Goal: Information Seeking & Learning: Understand process/instructions

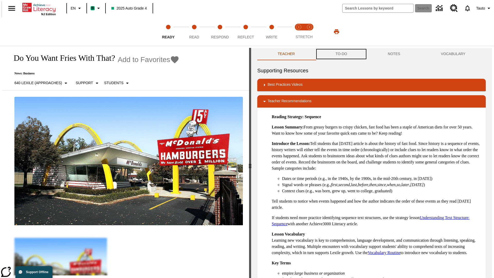
click at [341, 54] on button "TO-DO" at bounding box center [341, 54] width 52 height 12
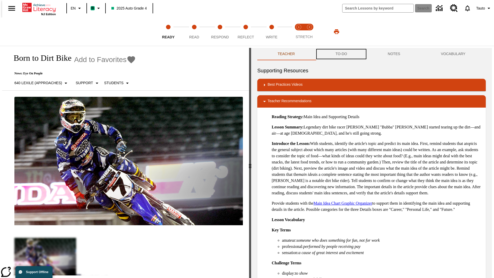
click at [341, 54] on button "TO-DO" at bounding box center [341, 54] width 52 height 12
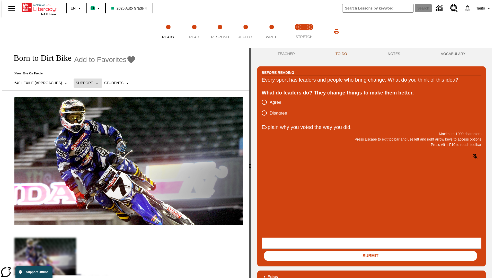
click at [85, 83] on p "Support" at bounding box center [84, 82] width 17 height 5
click at [91, 113] on p "Support" at bounding box center [91, 112] width 30 height 5
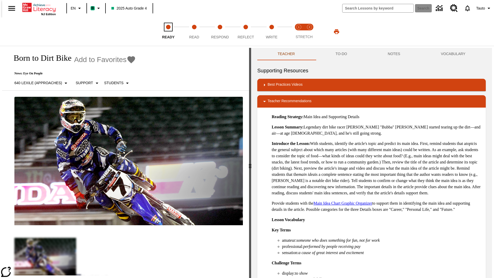
click at [168, 32] on span "Ready" at bounding box center [168, 34] width 13 height 9
click at [341, 54] on button "TO-DO" at bounding box center [341, 54] width 52 height 12
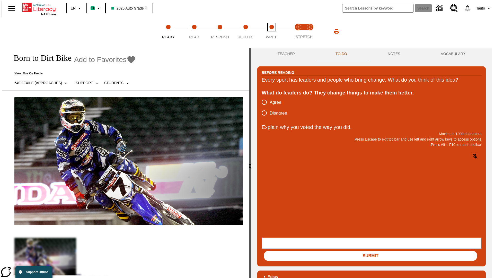
click at [272, 32] on span "Write" at bounding box center [272, 34] width 12 height 9
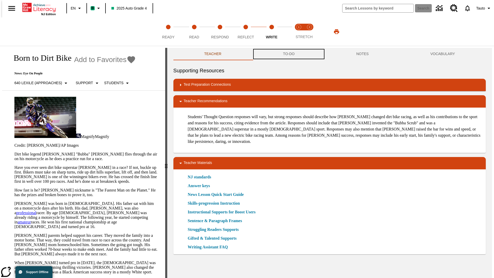
scroll to position [0, 0]
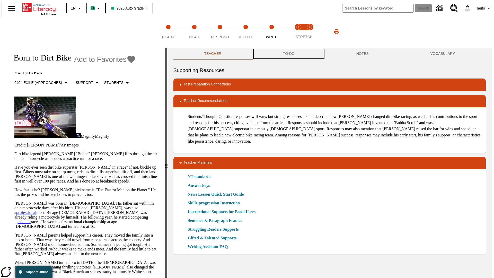
click at [289, 54] on button "TO-DO" at bounding box center [288, 54] width 73 height 12
